Goal: Information Seeking & Learning: Learn about a topic

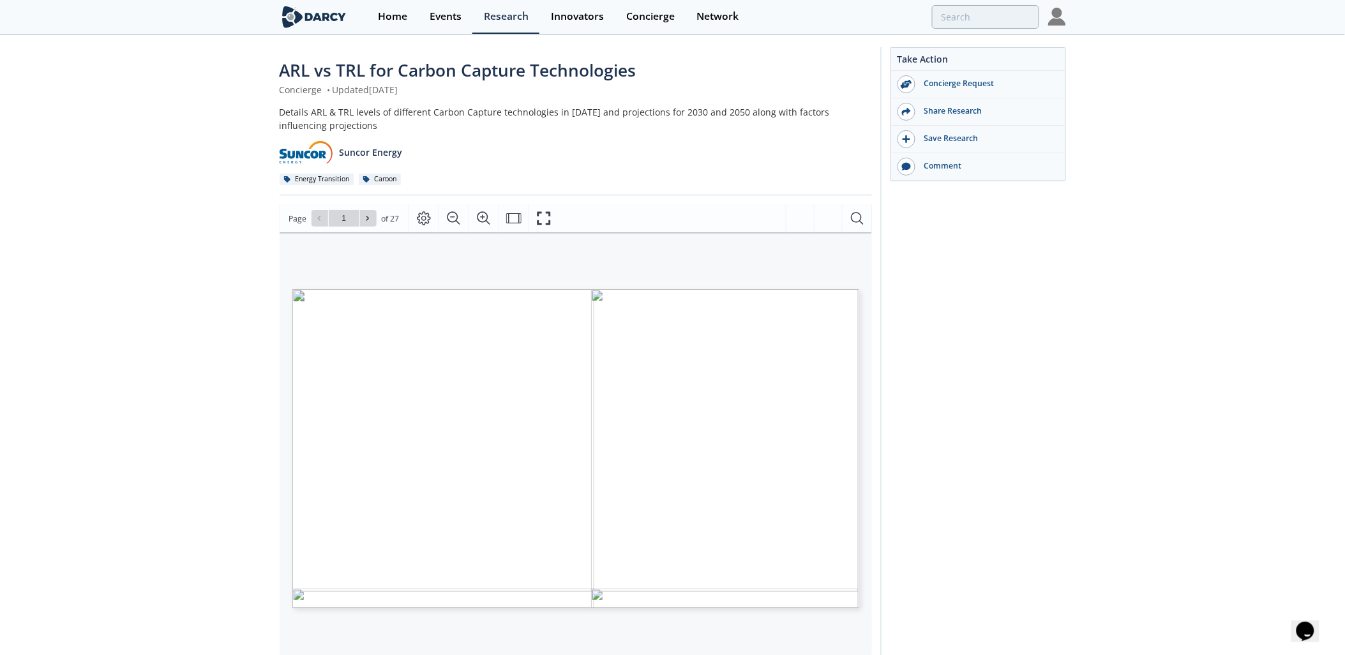
click at [125, 384] on div "ARL vs TRL for Carbon Capture Technologies Concierge • Updated [DATE] Details A…" at bounding box center [672, 493] width 1345 height 914
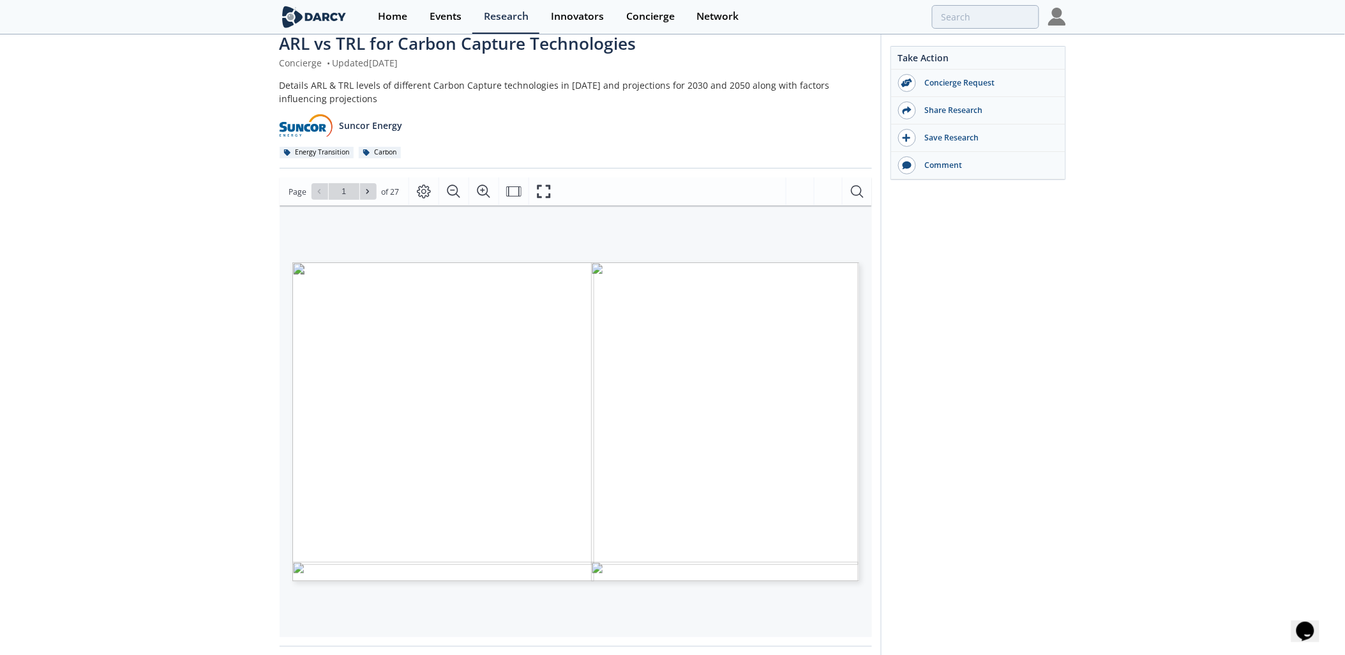
scroll to position [28, 0]
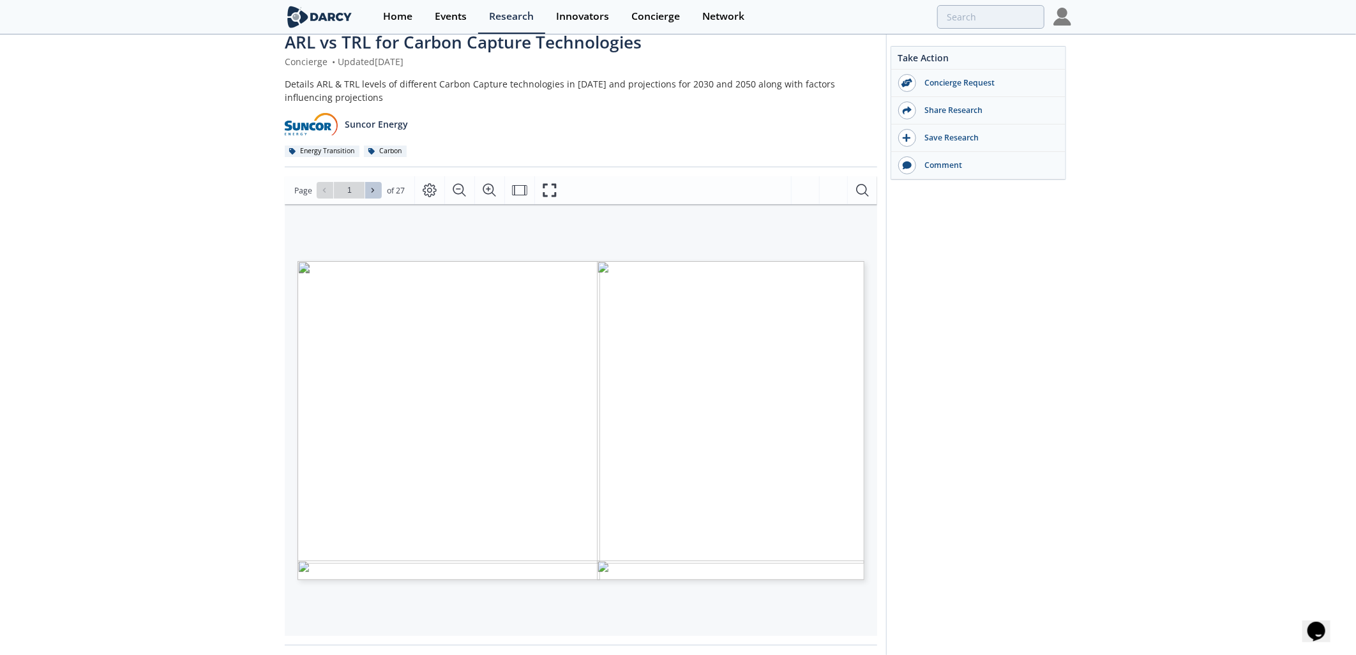
click at [372, 194] on span at bounding box center [373, 190] width 9 height 9
type input "2"
click at [372, 194] on span at bounding box center [373, 190] width 9 height 9
type input "3"
click at [372, 194] on span at bounding box center [373, 190] width 9 height 9
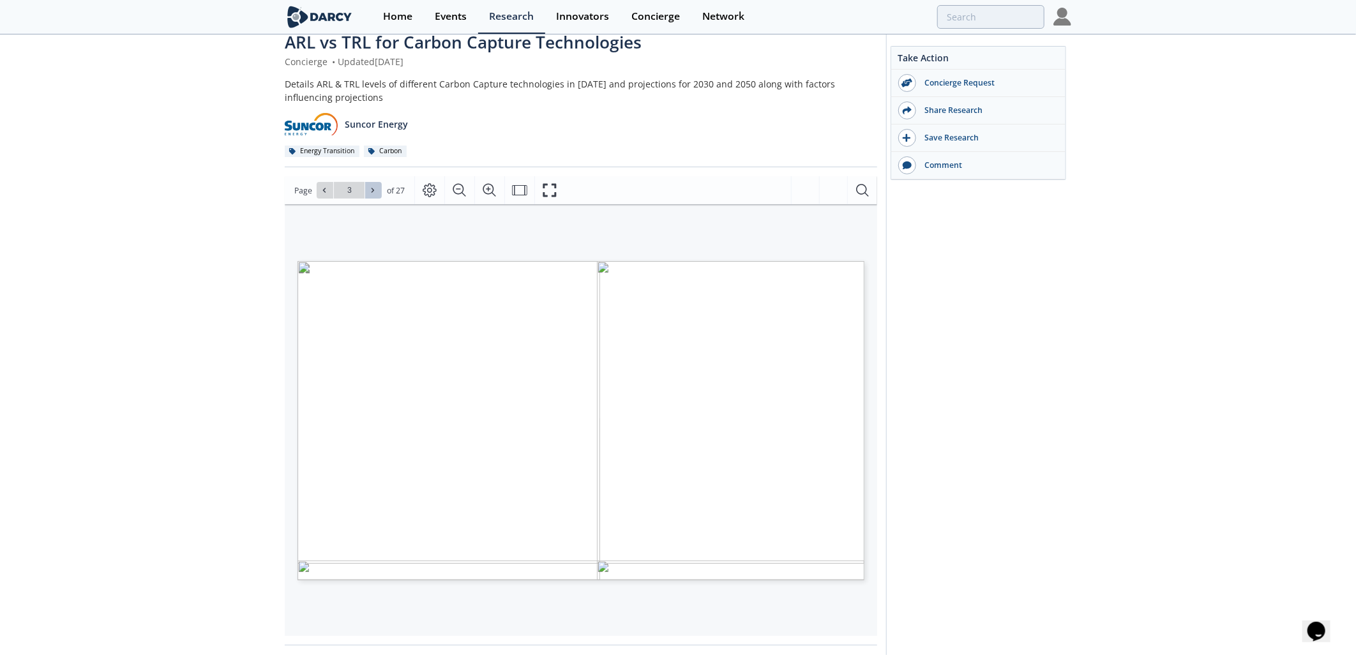
type input "4"
click at [372, 194] on span at bounding box center [373, 190] width 9 height 9
type input "5"
click at [372, 194] on span at bounding box center [373, 190] width 9 height 9
type input "6"
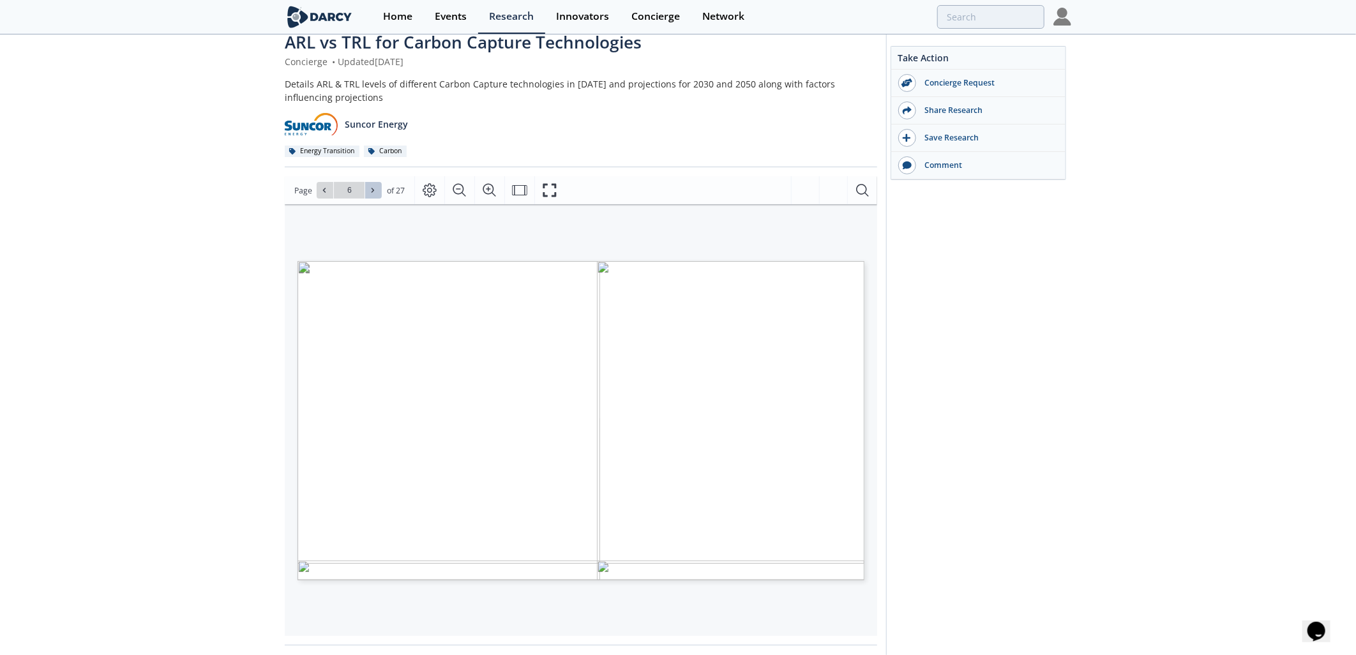
click at [372, 194] on span at bounding box center [373, 190] width 9 height 9
type input "7"
click at [372, 194] on span at bounding box center [373, 190] width 9 height 9
type input "8"
click at [372, 194] on span at bounding box center [373, 190] width 9 height 9
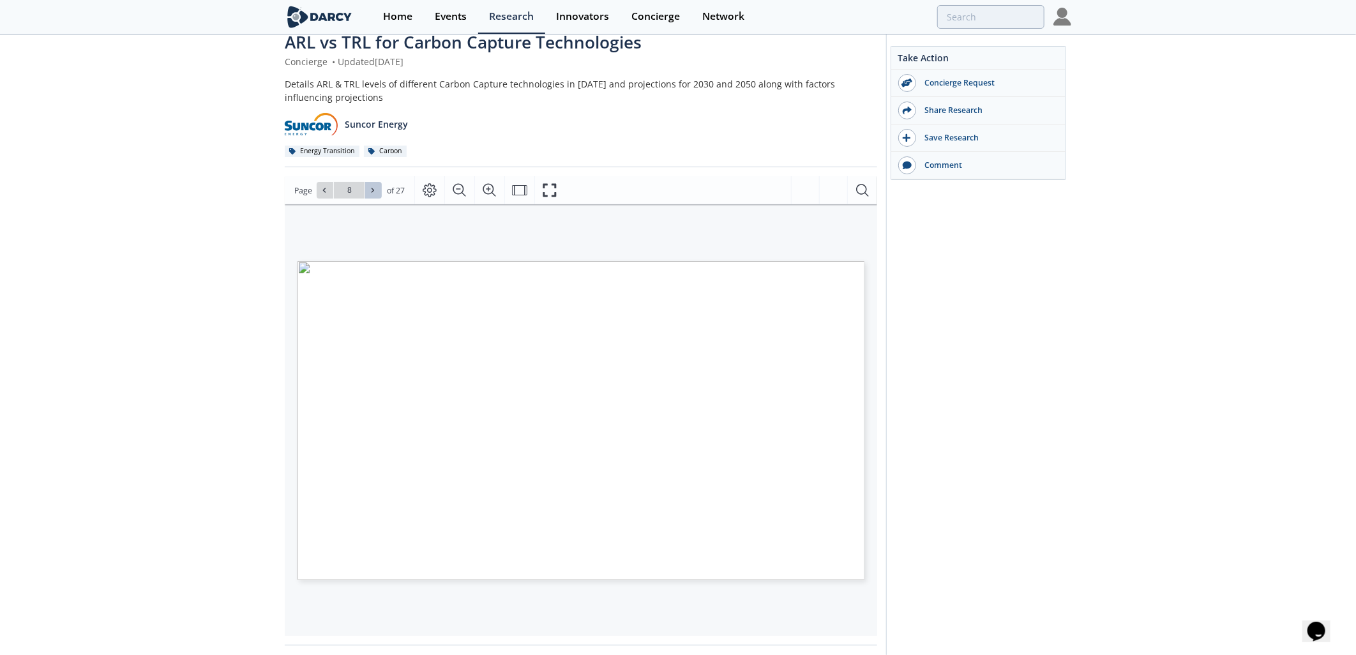
type input "9"
click at [372, 194] on span at bounding box center [373, 190] width 9 height 9
type input "10"
click at [372, 194] on span at bounding box center [373, 190] width 9 height 9
type input "11"
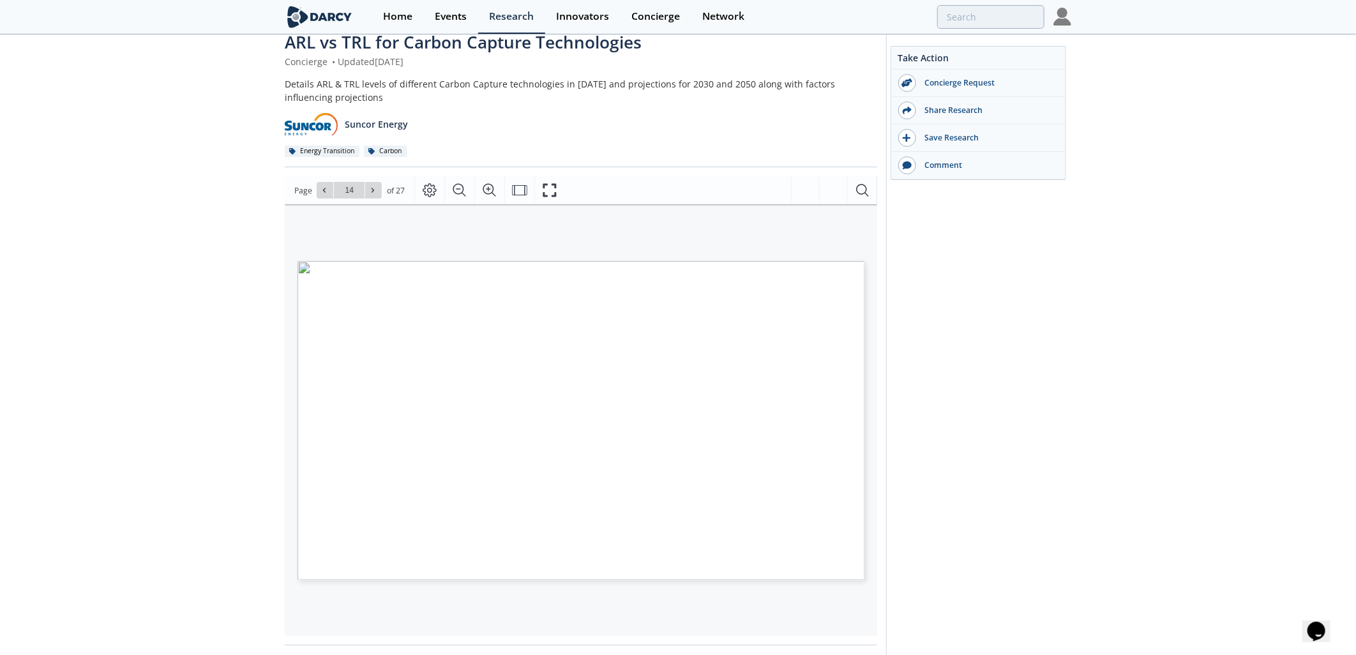
click at [372, 194] on span at bounding box center [373, 190] width 9 height 9
type input "15"
click at [372, 194] on span at bounding box center [373, 190] width 9 height 9
type input "16"
click at [372, 194] on span at bounding box center [373, 190] width 9 height 9
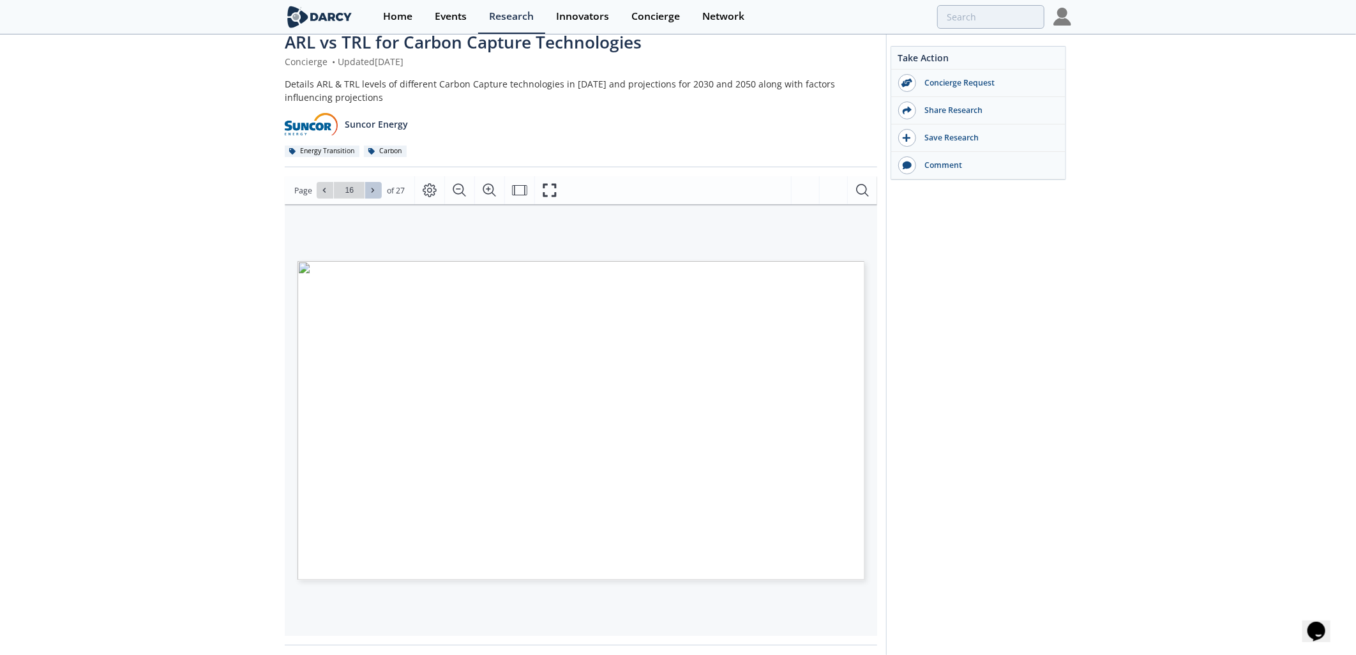
type input "17"
click at [372, 194] on span at bounding box center [373, 190] width 9 height 9
type input "18"
click at [372, 194] on span at bounding box center [373, 190] width 9 height 9
type input "21"
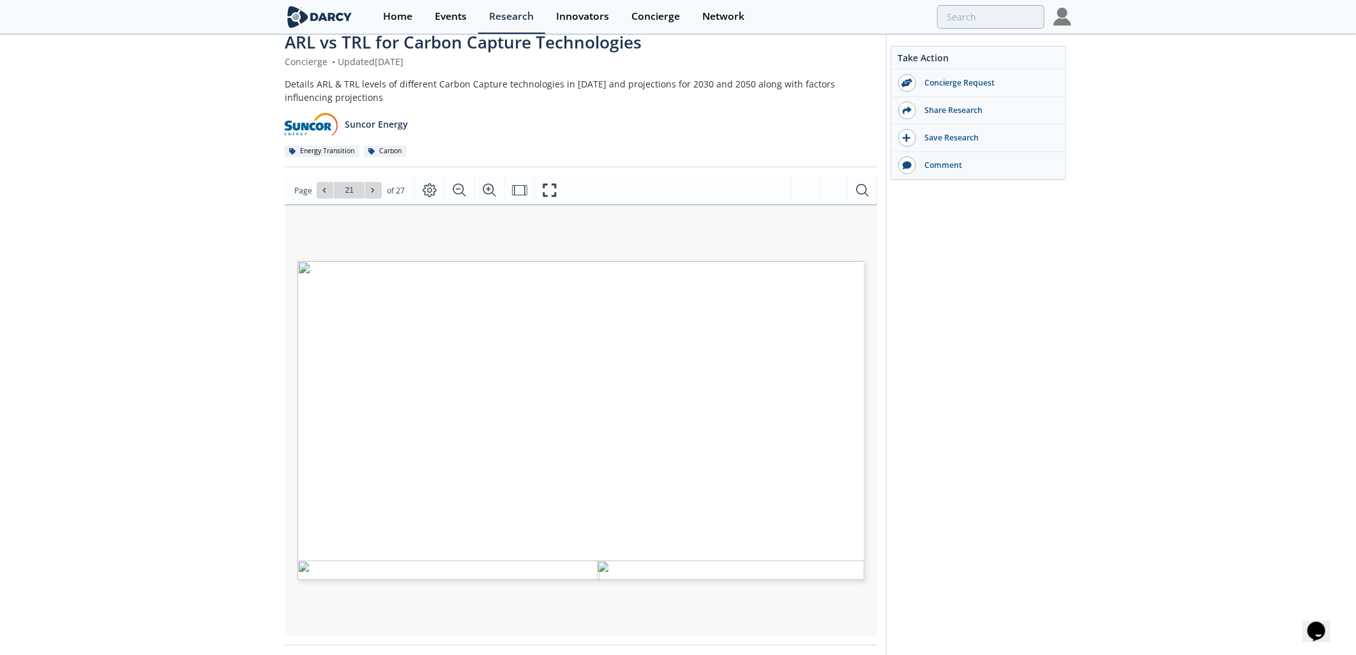
click at [372, 194] on span at bounding box center [373, 190] width 9 height 9
type input "22"
click at [372, 194] on span at bounding box center [373, 190] width 9 height 9
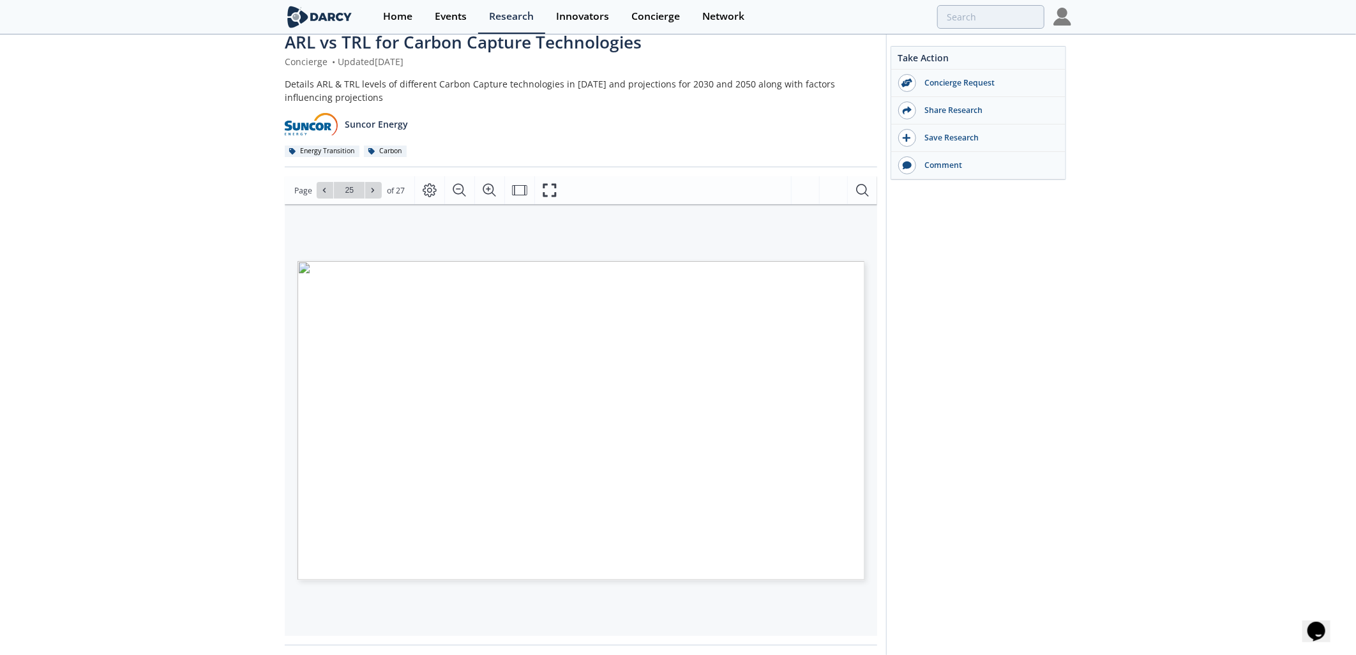
click at [372, 194] on span at bounding box center [373, 190] width 9 height 9
type input "27"
click at [372, 194] on div "Go to Page 27" at bounding box center [349, 190] width 65 height 17
